Goal: Information Seeking & Learning: Learn about a topic

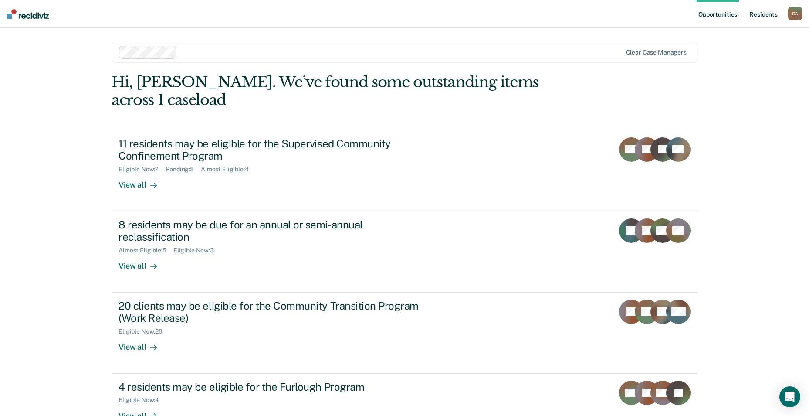
click at [766, 16] on link "Resident s" at bounding box center [764, 14] width 32 height 28
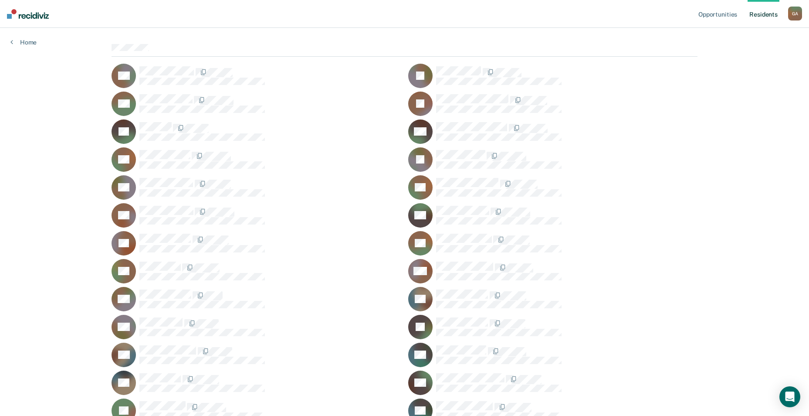
scroll to position [87, 0]
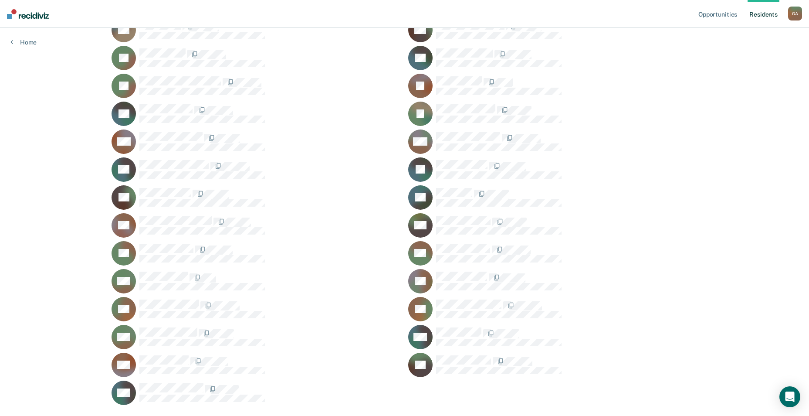
scroll to position [436, 0]
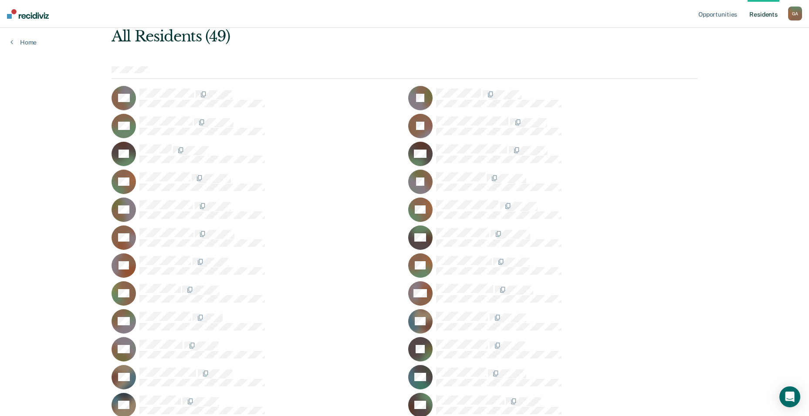
scroll to position [44, 0]
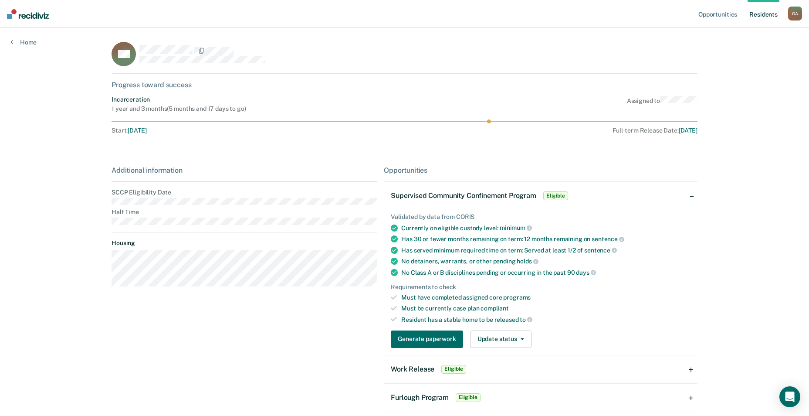
scroll to position [44, 0]
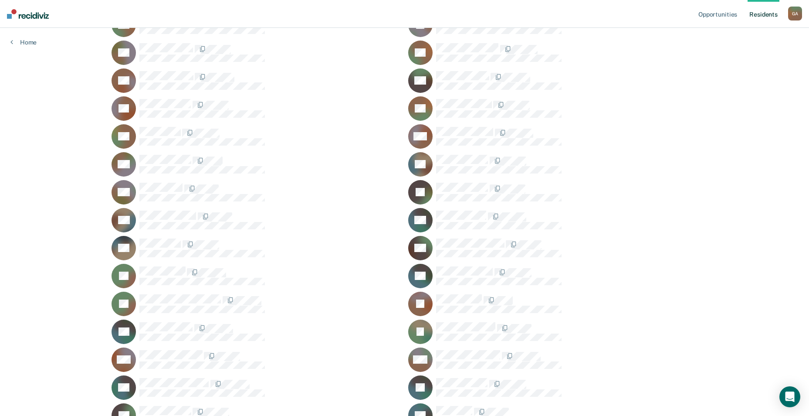
scroll to position [218, 0]
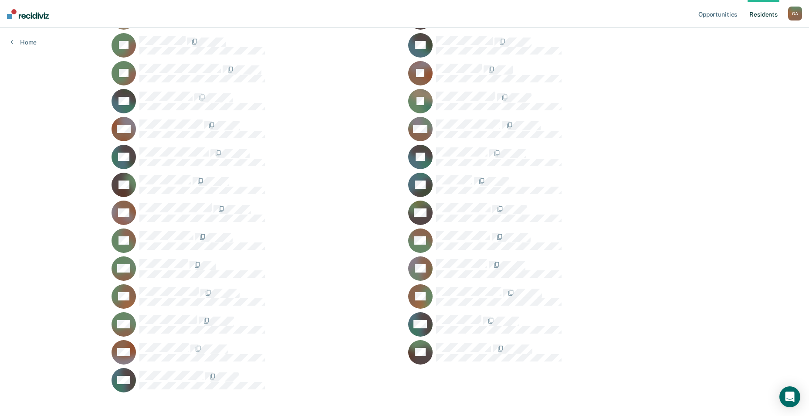
scroll to position [443, 0]
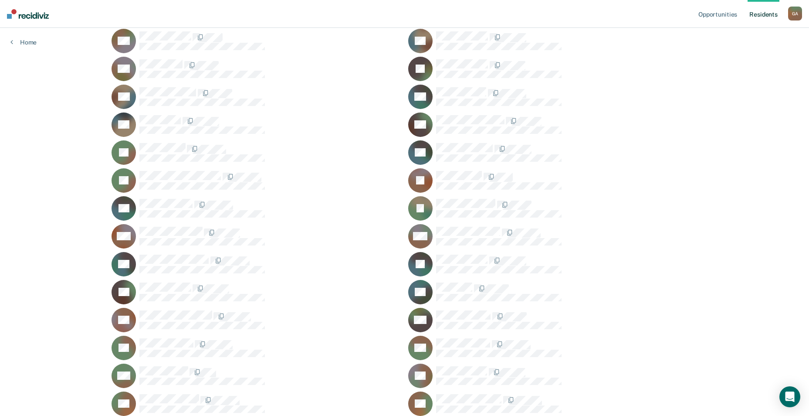
scroll to position [312, 0]
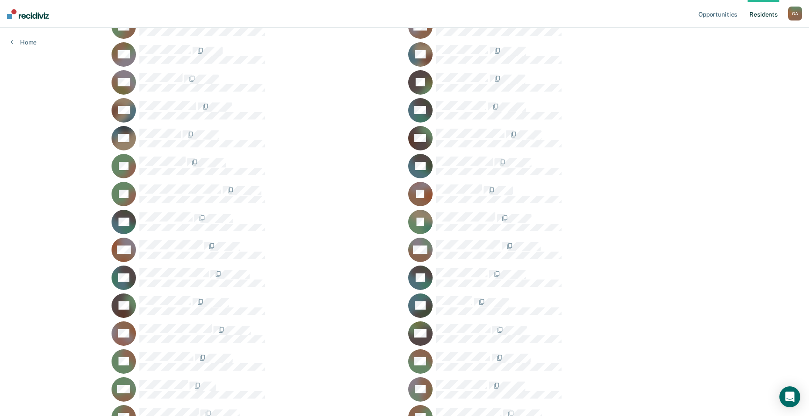
click at [435, 73] on div "JG" at bounding box center [552, 82] width 289 height 24
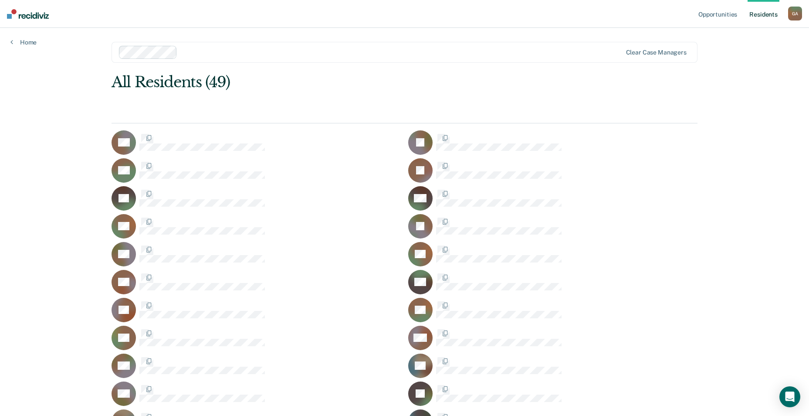
scroll to position [312, 0]
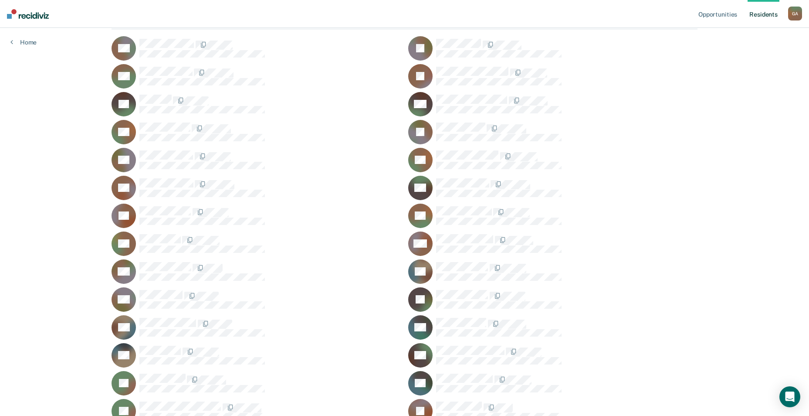
scroll to position [95, 0]
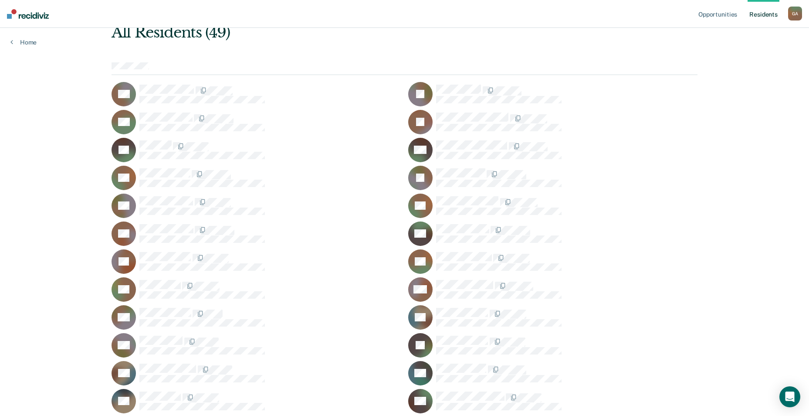
scroll to position [7, 0]
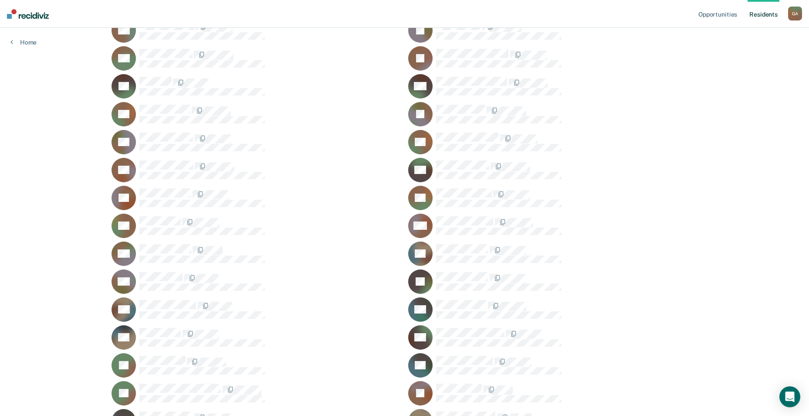
scroll to position [138, 0]
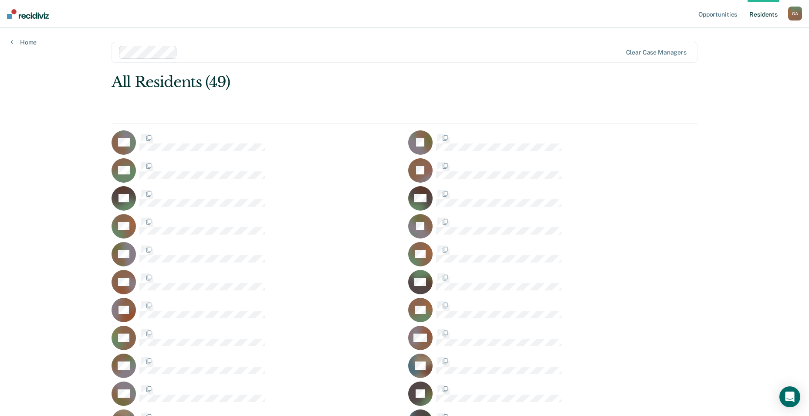
scroll to position [138, 0]
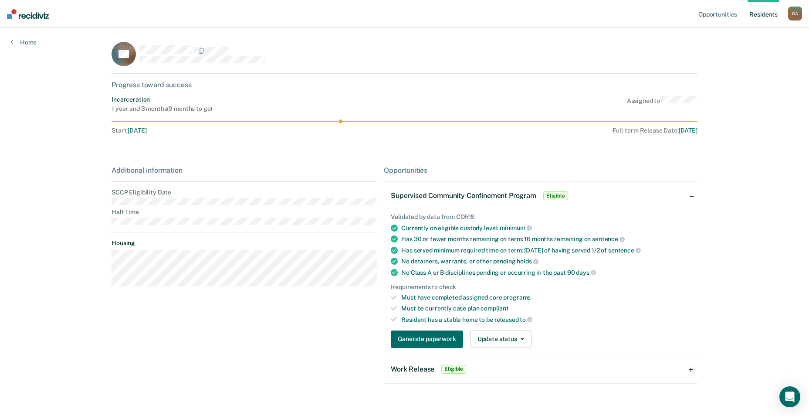
scroll to position [138, 0]
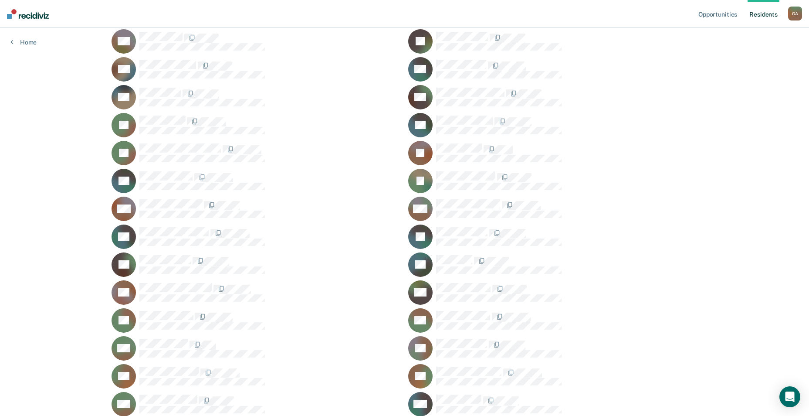
scroll to position [356, 0]
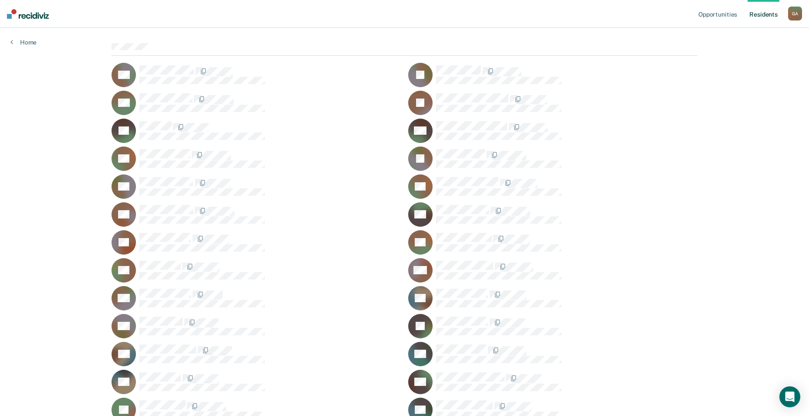
scroll to position [51, 0]
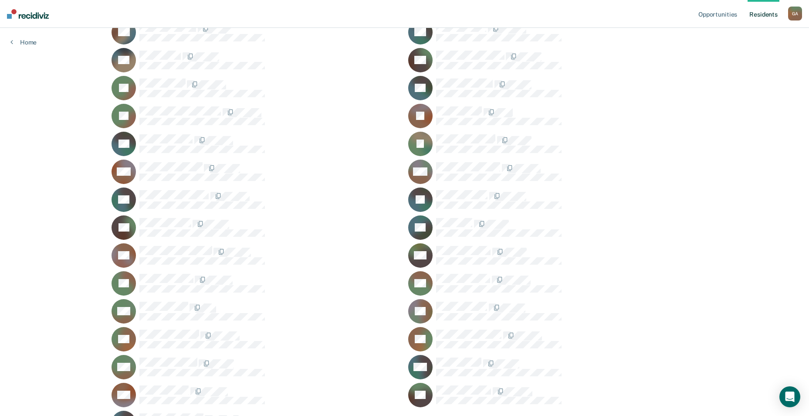
scroll to position [400, 0]
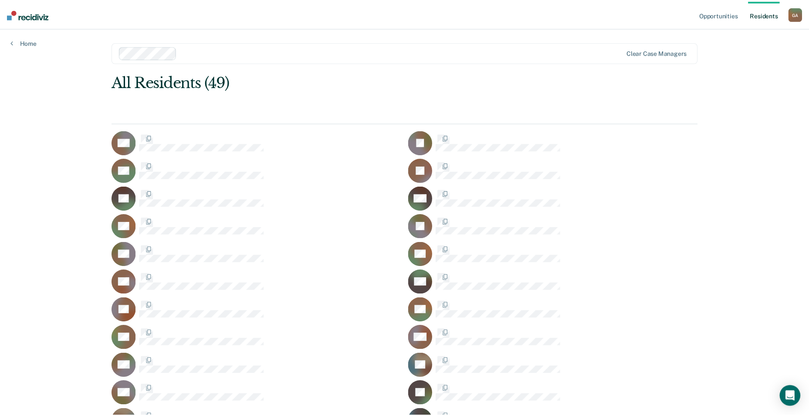
scroll to position [400, 0]
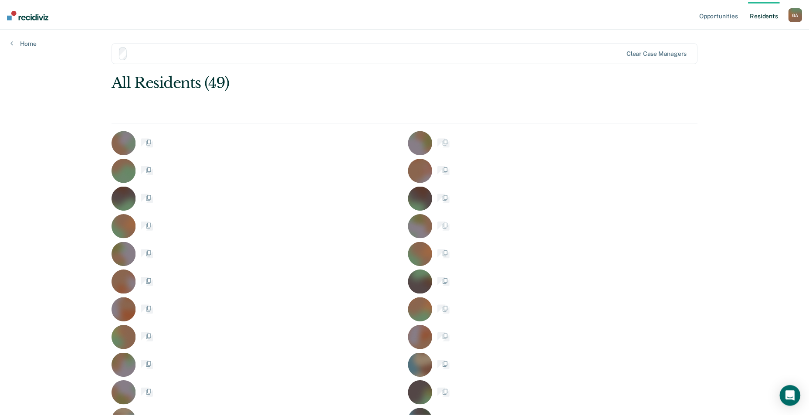
scroll to position [400, 0]
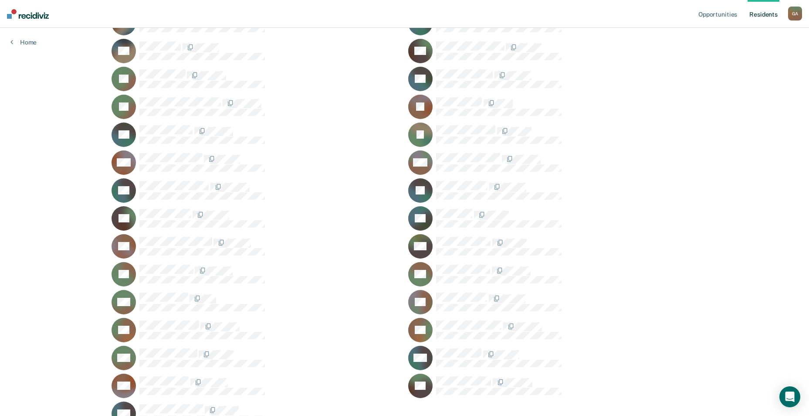
scroll to position [356, 0]
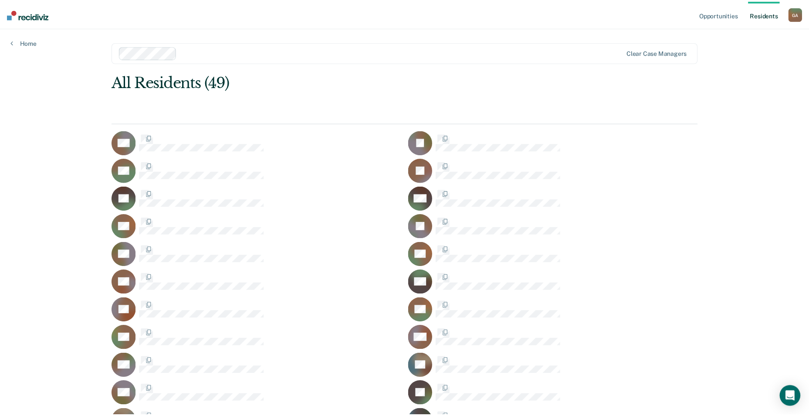
scroll to position [356, 0]
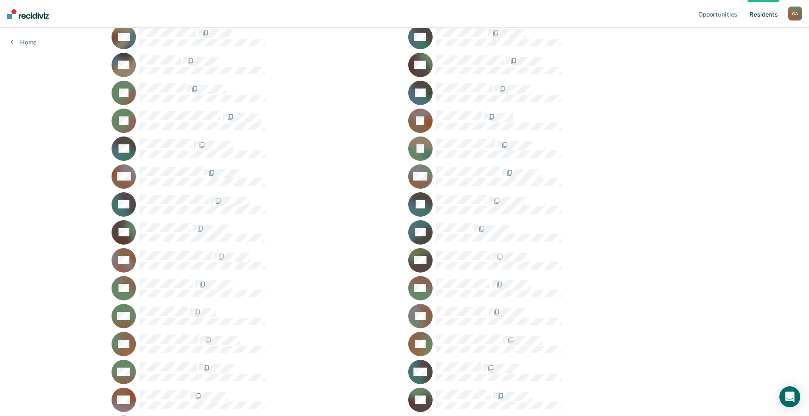
scroll to position [400, 0]
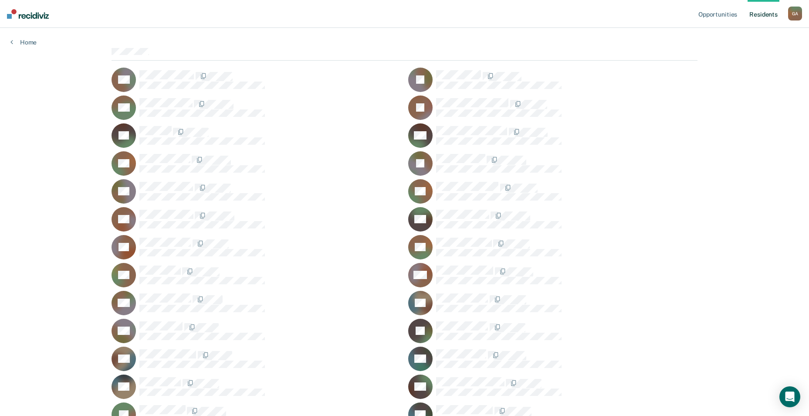
scroll to position [51, 0]
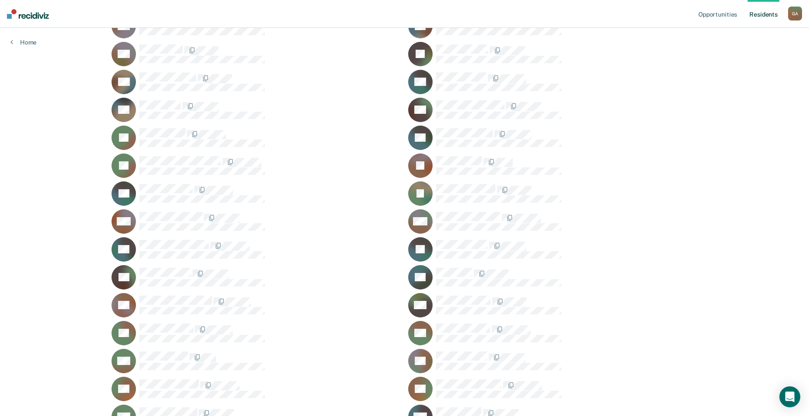
scroll to position [356, 0]
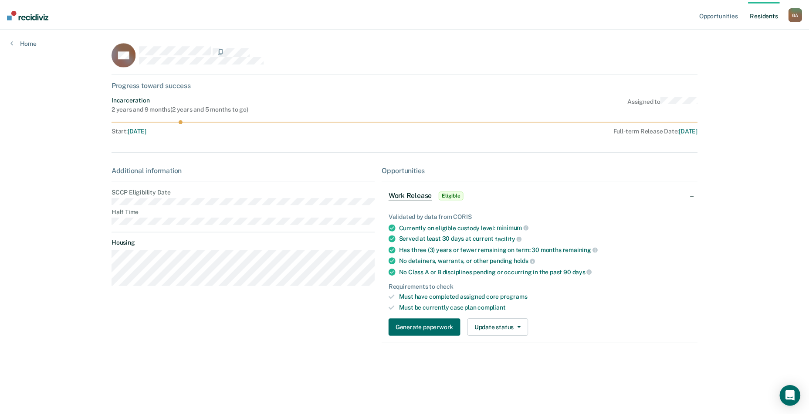
scroll to position [356, 0]
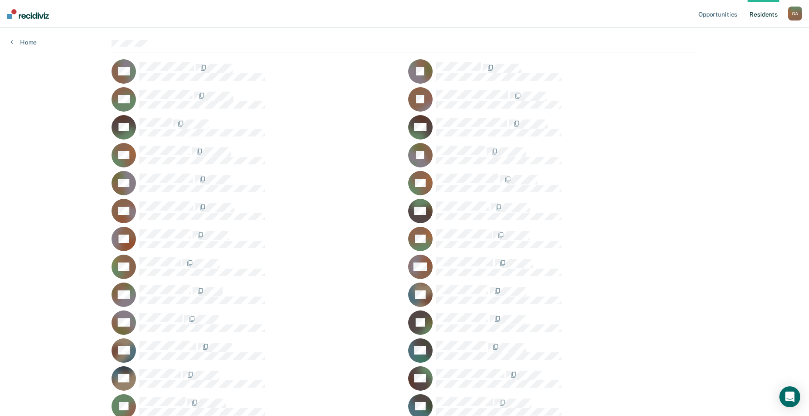
scroll to position [7, 0]
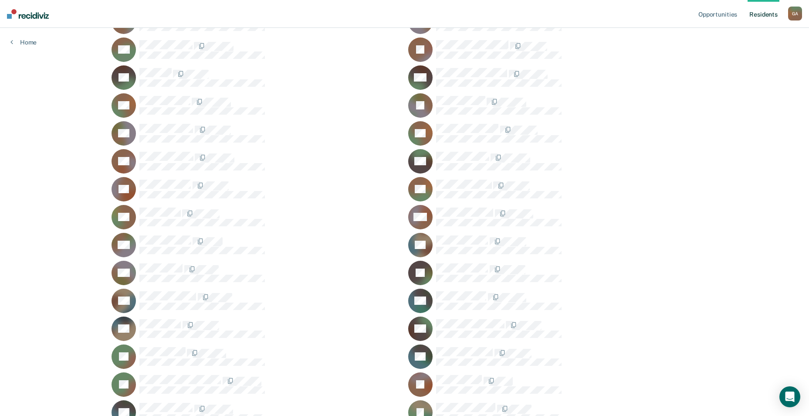
scroll to position [138, 0]
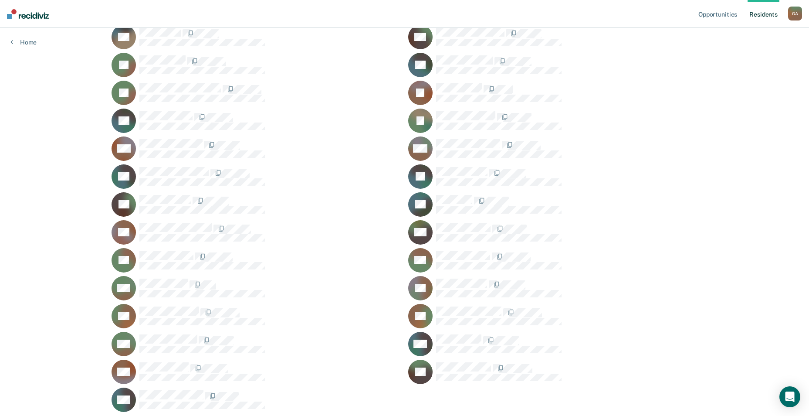
scroll to position [436, 0]
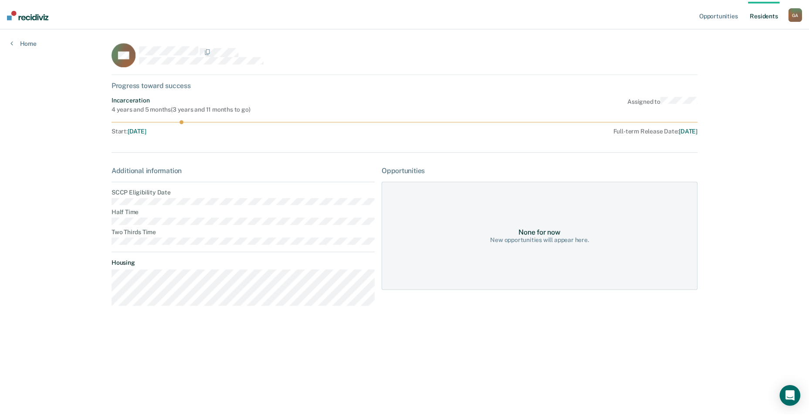
scroll to position [436, 0]
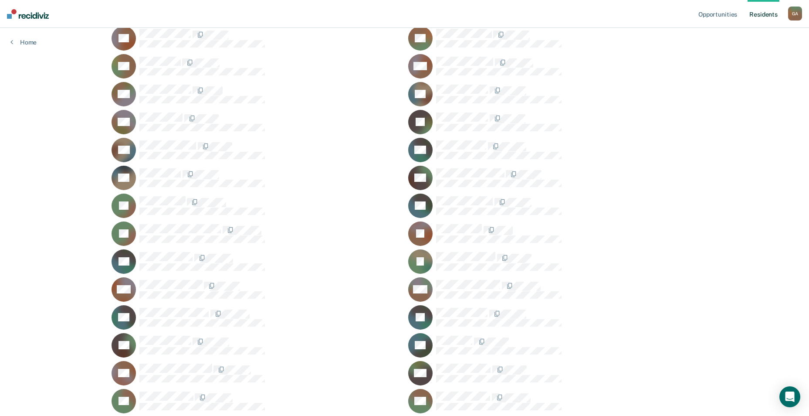
scroll to position [261, 0]
